Goal: Check status: Check status

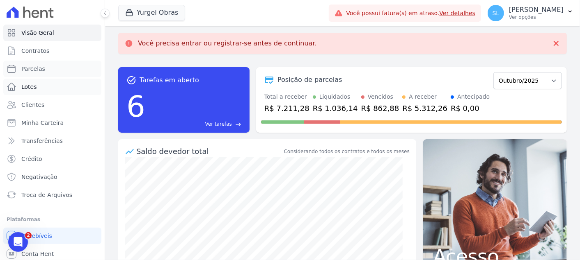
drag, startPoint x: 60, startPoint y: 72, endPoint x: 64, endPoint y: 93, distance: 21.4
click at [60, 72] on link "Parcelas" at bounding box center [52, 69] width 98 height 16
select select
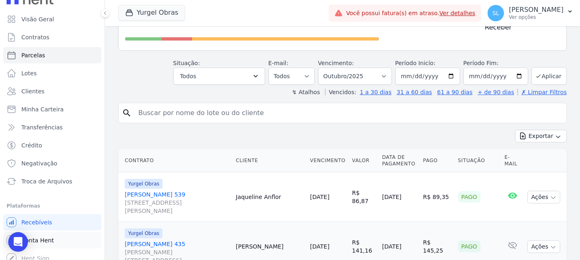
scroll to position [20, 0]
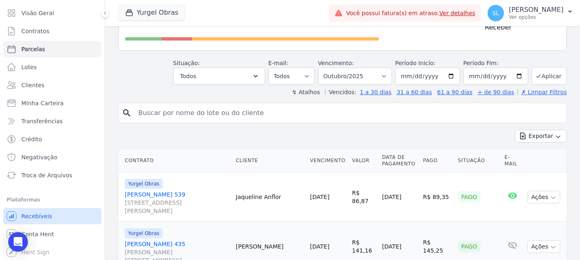
click at [61, 217] on link "Recebíveis" at bounding box center [52, 216] width 98 height 16
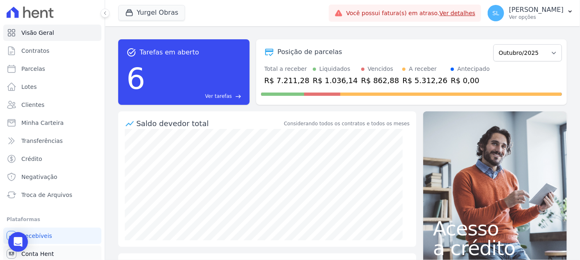
click at [47, 248] on link "Conta Hent" at bounding box center [52, 254] width 98 height 16
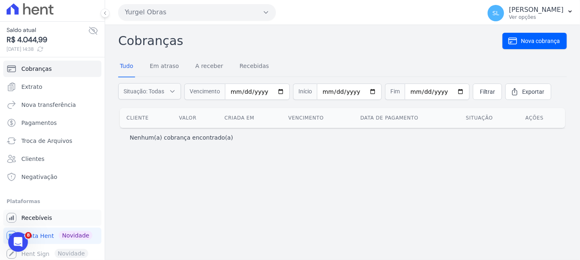
scroll to position [5, 0]
click at [55, 89] on link "Extrato" at bounding box center [52, 86] width 98 height 16
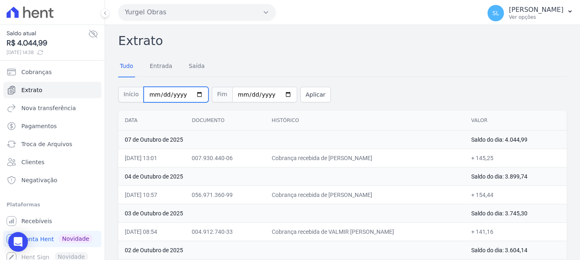
click at [187, 92] on input "2025-10-01" at bounding box center [176, 95] width 65 height 16
click at [194, 91] on input "2025-10-01" at bounding box center [176, 95] width 65 height 16
type input "2025-09-01"
click at [309, 94] on button "Aplicar" at bounding box center [315, 95] width 30 height 16
click at [194, 91] on input "2025-09-01" at bounding box center [176, 95] width 65 height 16
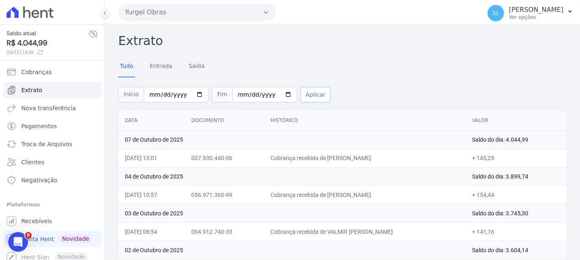
type input "[DATE]"
click at [303, 90] on button "Aplicar" at bounding box center [315, 95] width 30 height 16
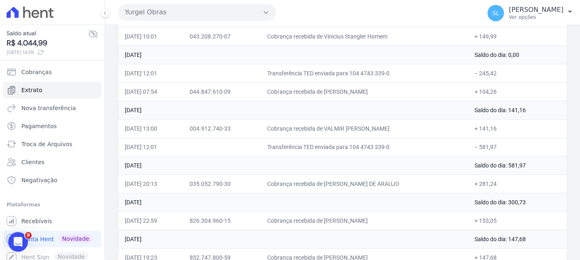
scroll to position [1325, 0]
